Goal: Find specific page/section: Find specific page/section

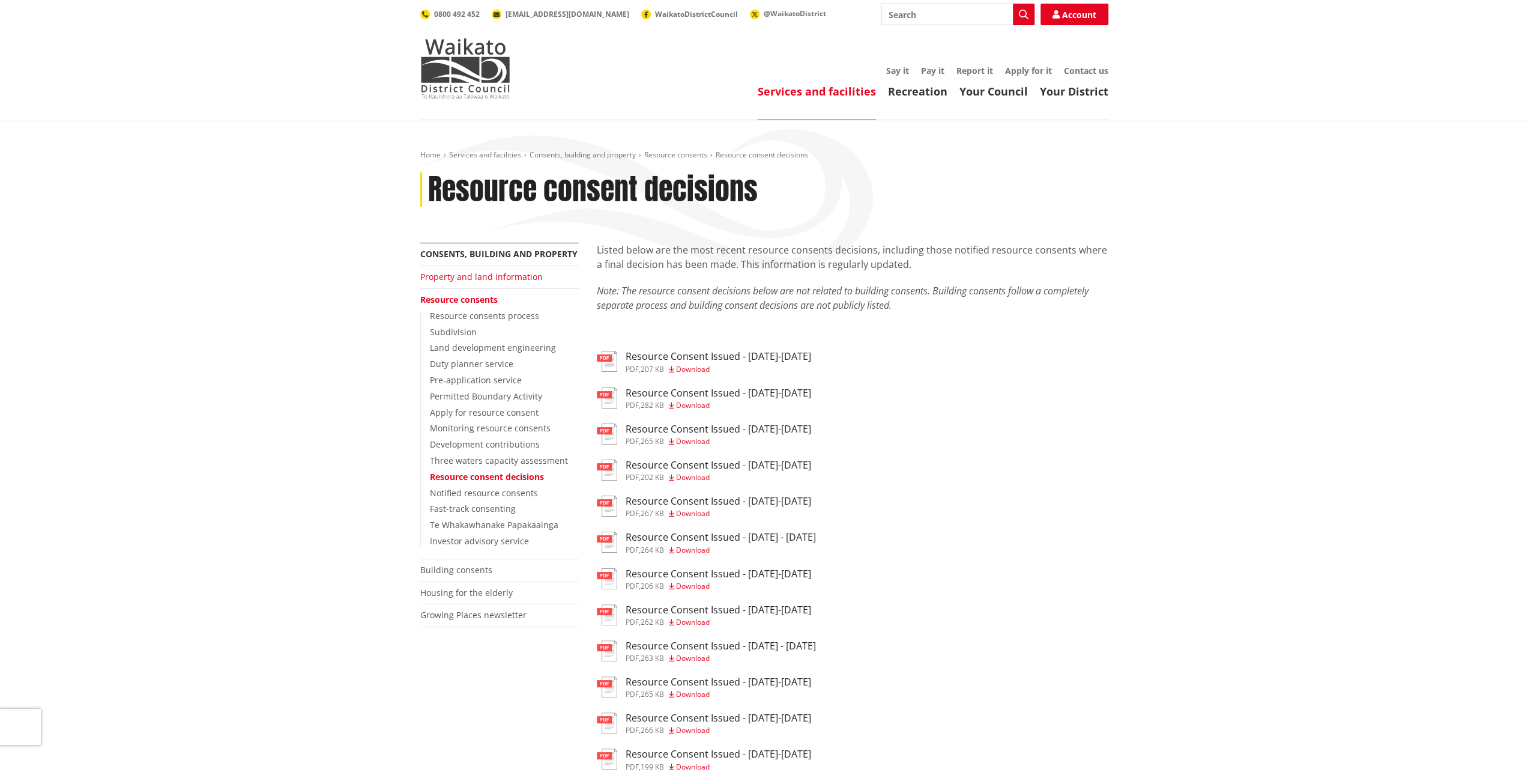
click at [475, 273] on link "Property and land information" at bounding box center [481, 276] width 122 height 11
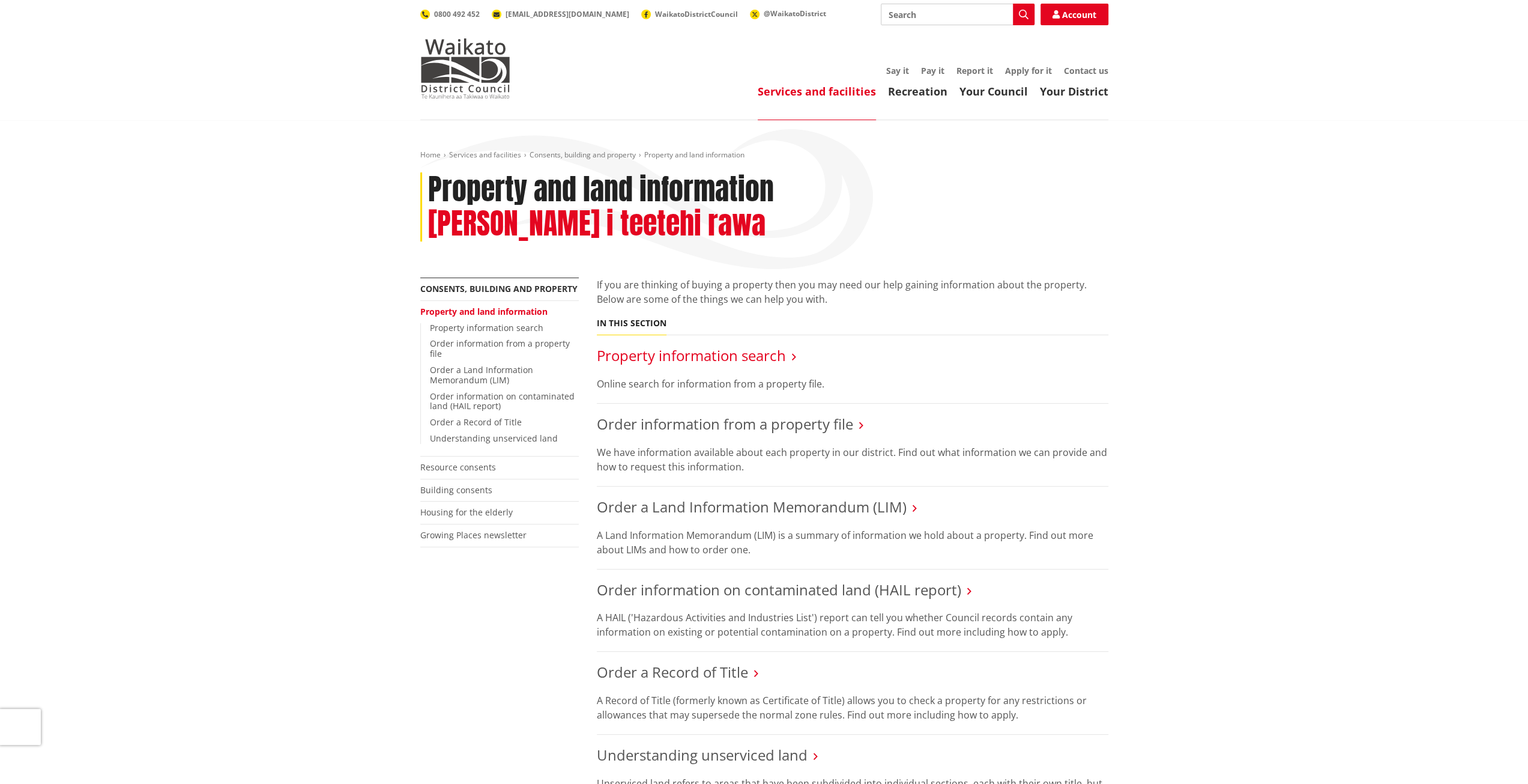
click at [705, 346] on link "Property information search" at bounding box center [691, 355] width 189 height 20
